Goal: Information Seeking & Learning: Check status

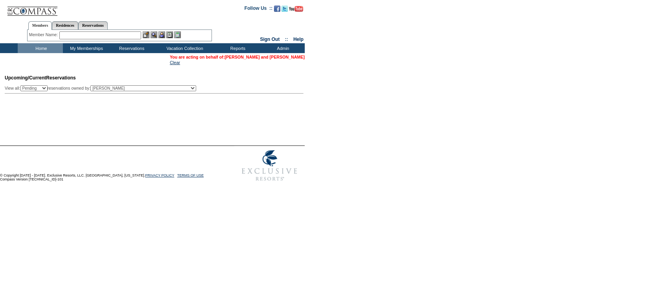
drag, startPoint x: 0, startPoint y: 0, endPoint x: 292, endPoint y: 58, distance: 297.8
click at [292, 58] on link "[PERSON_NAME] and [PERSON_NAME]" at bounding box center [264, 57] width 80 height 5
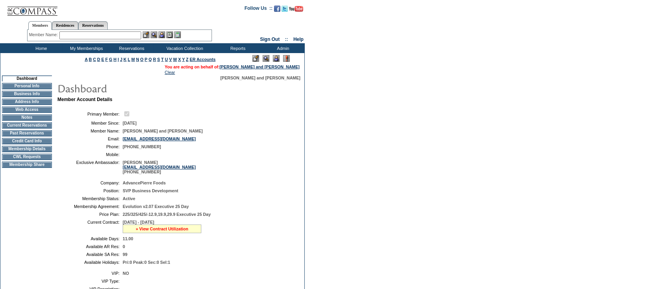
click at [158, 231] on link "» View Contract Utilization" at bounding box center [162, 228] width 53 height 5
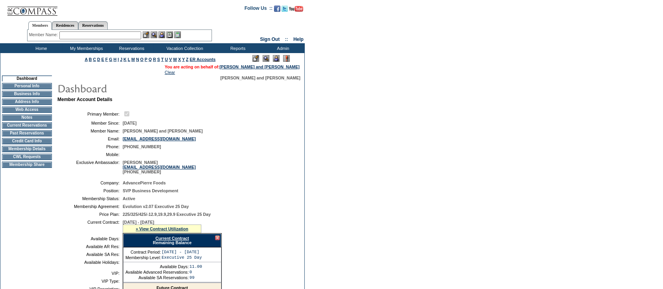
click at [161, 241] on link "Current Contract" at bounding box center [171, 238] width 33 height 5
click at [102, 33] on input "text" at bounding box center [100, 35] width 82 height 8
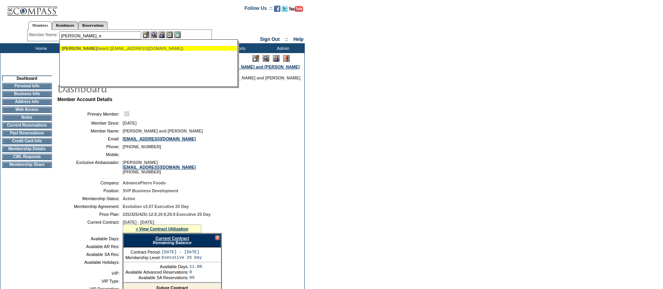
click at [107, 49] on div "[PERSON_NAME], E [PERSON_NAME] ([EMAIL_ADDRESS][DOMAIN_NAME])" at bounding box center [148, 48] width 173 height 5
type input "[PERSON_NAME] ([EMAIL_ADDRESS][DOMAIN_NAME])"
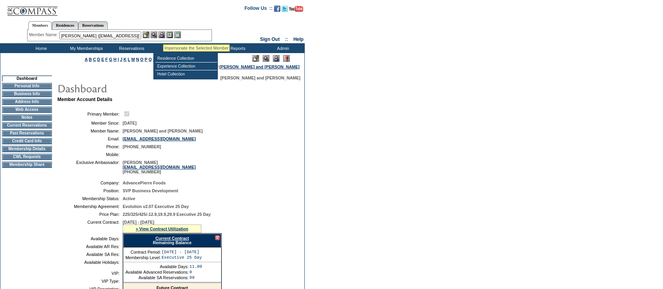
click at [162, 33] on img at bounding box center [161, 34] width 7 height 7
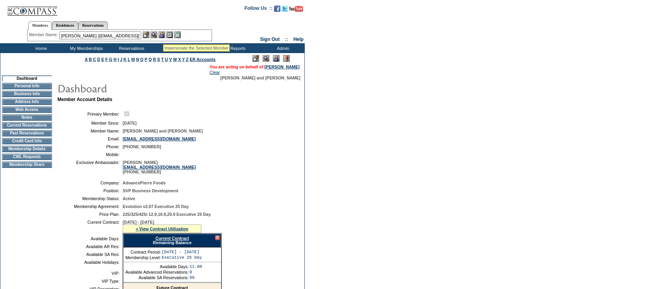
click at [156, 34] on img at bounding box center [154, 34] width 7 height 7
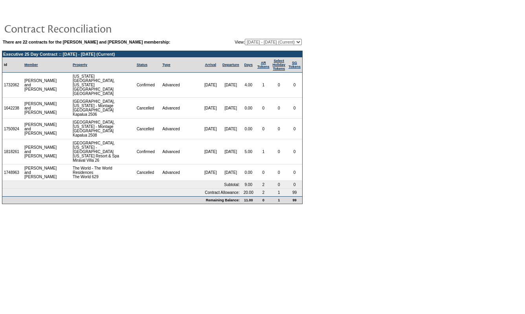
click at [279, 41] on select "09/06/07 - 09/30/08 10/01/08 - 09/30/09 10/01/09 - 09/30/10 10/01/10 - 09/30/11…" at bounding box center [273, 42] width 57 height 6
select select "160388"
click at [245, 39] on select "09/06/07 - 09/30/08 10/01/08 - 09/30/09 10/01/09 - 09/30/10 10/01/10 - 09/30/11…" at bounding box center [273, 42] width 57 height 6
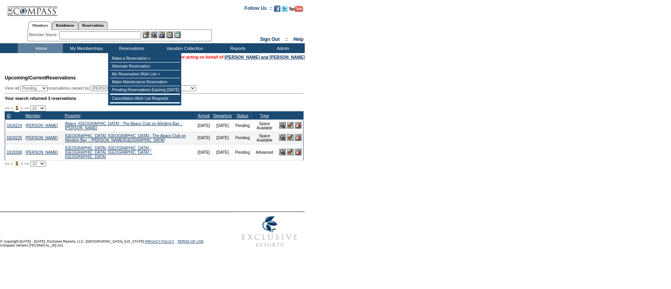
click at [117, 35] on input "text" at bounding box center [100, 35] width 82 height 8
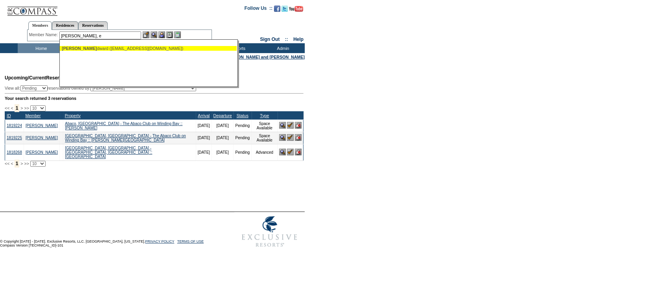
click at [111, 46] on div "Chandler, E dward (ekc@longboatvm.com)" at bounding box center [148, 48] width 173 height 5
type input "Chandler, Edward (ekc@longboatvm.com)"
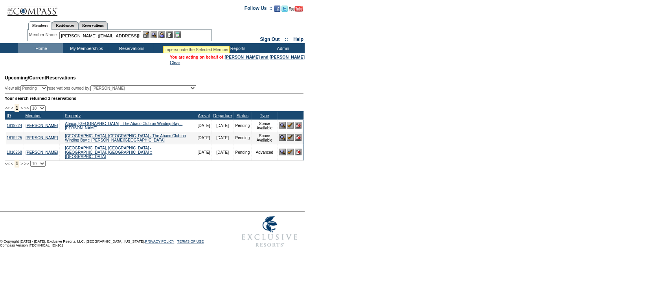
click at [163, 35] on img at bounding box center [161, 34] width 7 height 7
click at [157, 35] on img at bounding box center [154, 34] width 7 height 7
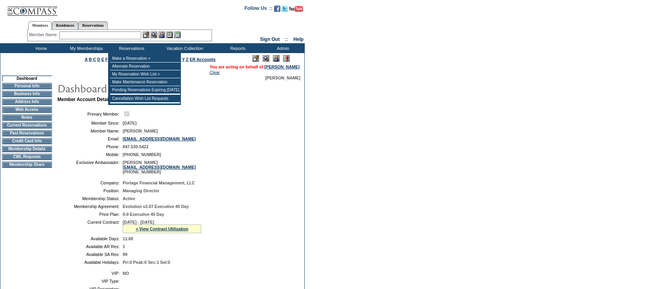
click at [169, 245] on table "Company: Portage Financial Management, LLC Position: Managing Director Membersh…" at bounding box center [175, 222] width 236 height 90
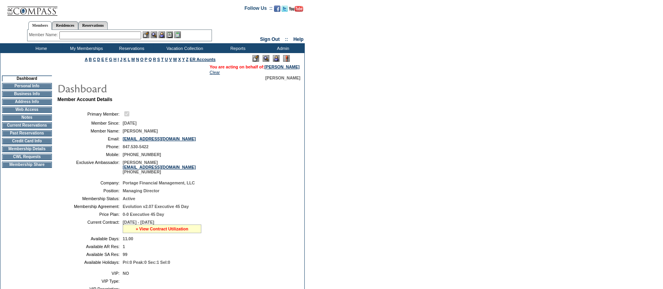
click at [165, 231] on link "» View Contract Utilization" at bounding box center [162, 228] width 53 height 5
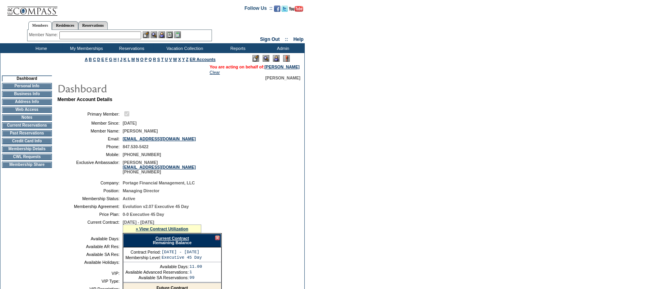
click at [170, 247] on div "Current Contract Remaining Balance" at bounding box center [172, 240] width 98 height 14
click at [171, 241] on link "Current Contract" at bounding box center [171, 238] width 33 height 5
click at [167, 241] on link "Current Contract" at bounding box center [171, 238] width 33 height 5
click at [40, 45] on td "Home" at bounding box center [40, 48] width 45 height 10
